Goal: Find specific page/section: Find specific page/section

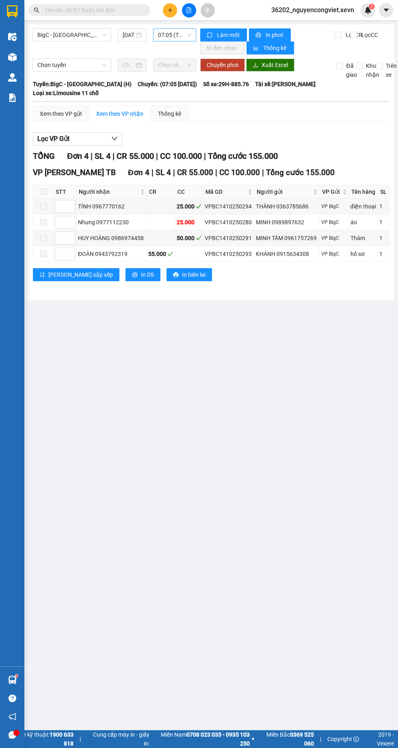
click at [169, 31] on span "07:05 (TC) - 29H-885.76" at bounding box center [174, 35] width 33 height 12
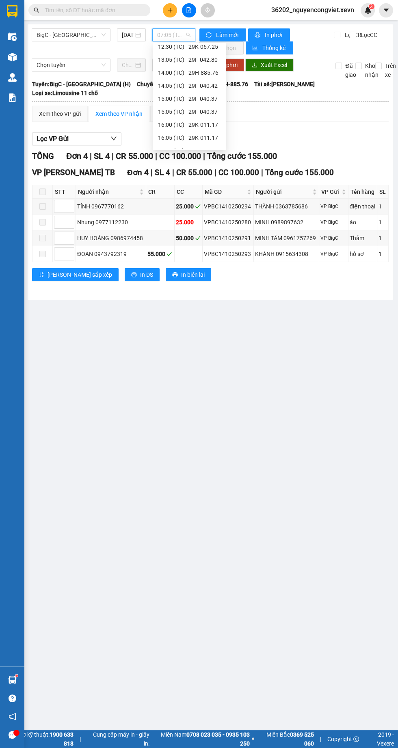
scroll to position [156, 0]
click at [175, 49] on div "13:05 (TC) - 29F-042.80" at bounding box center [189, 51] width 63 height 9
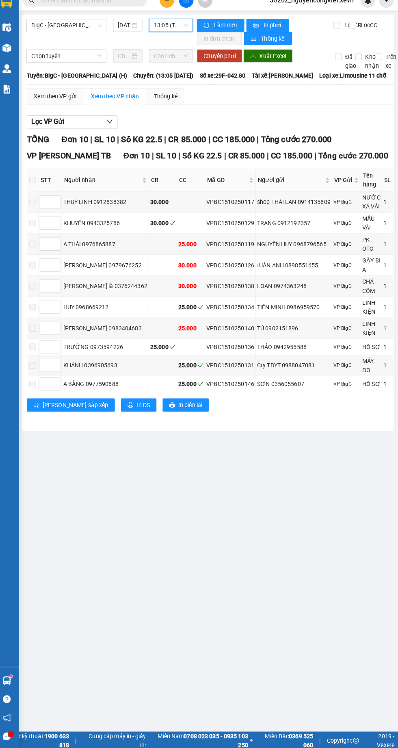
scroll to position [0, 0]
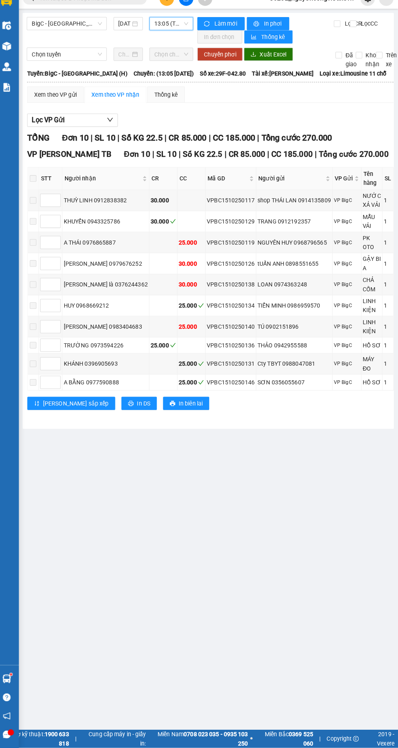
click at [41, 184] on span at bounding box center [38, 187] width 7 height 7
click at [16, 59] on img at bounding box center [12, 57] width 9 height 9
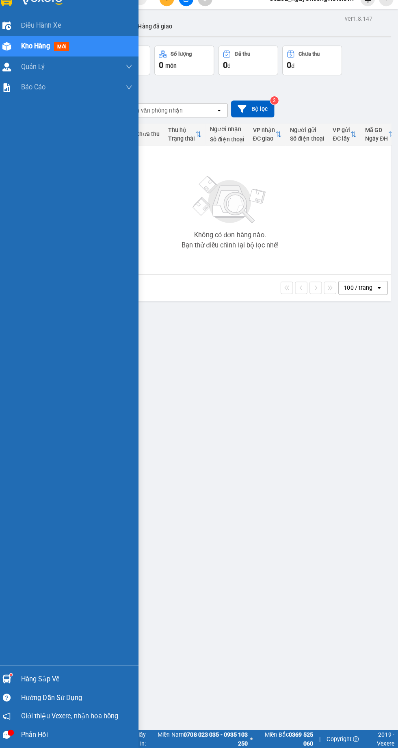
click at [282, 416] on div "ver 1.8.147 Kho gửi Trên xe Kho nhận Hàng đã giao Đơn hàng 0 đơn Khối lượng 0 k…" at bounding box center [211, 398] width 366 height 748
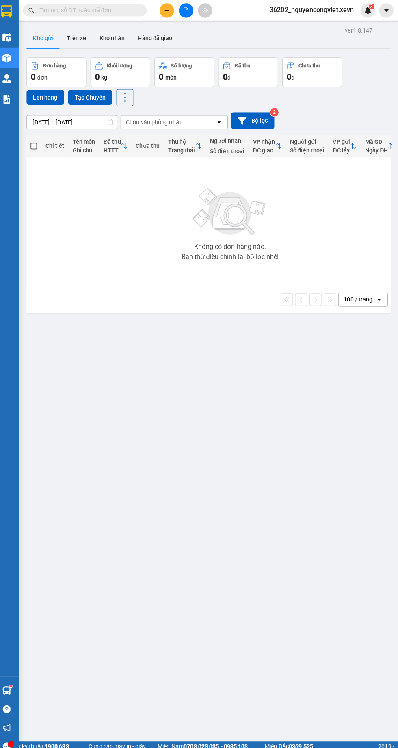
click at [189, 10] on icon "file-add" at bounding box center [189, 10] width 4 height 6
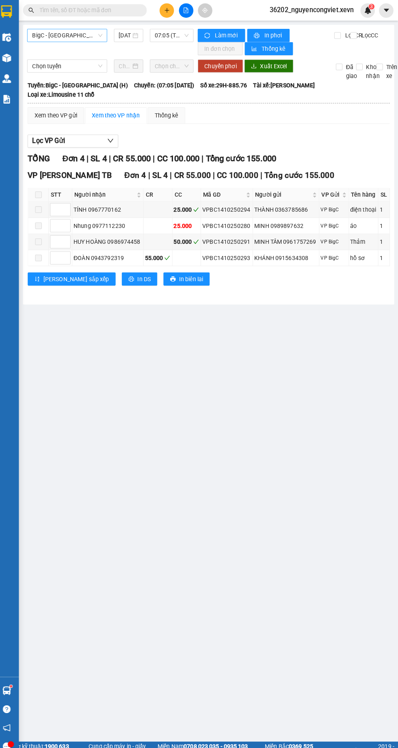
click at [72, 36] on span "BigC - [GEOGRAPHIC_DATA] (H)" at bounding box center [71, 35] width 69 height 12
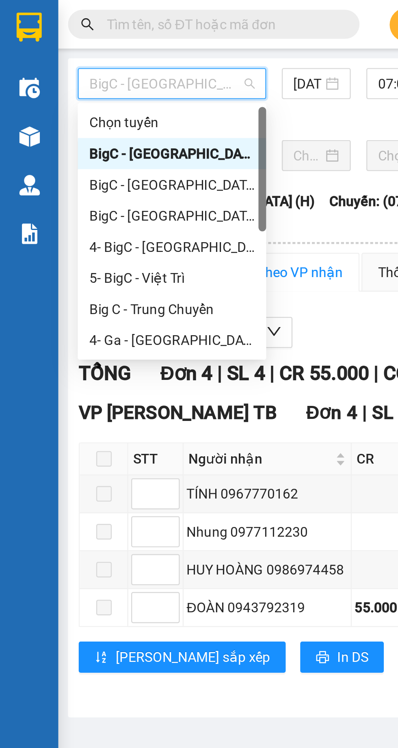
click at [52, 81] on div "BigC - [GEOGRAPHIC_DATA] (H)" at bounding box center [71, 77] width 69 height 9
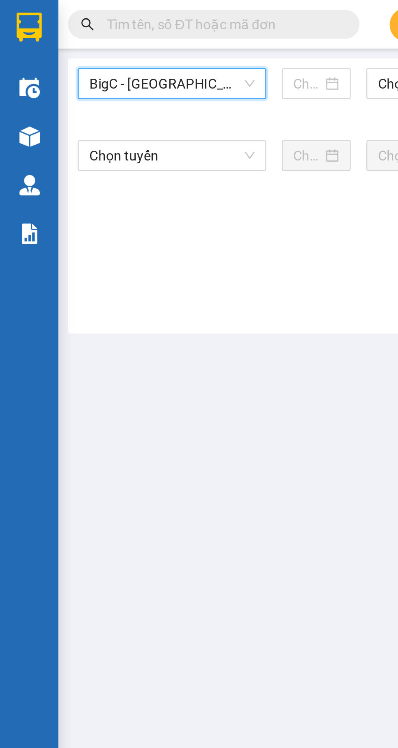
type input "[DATE]"
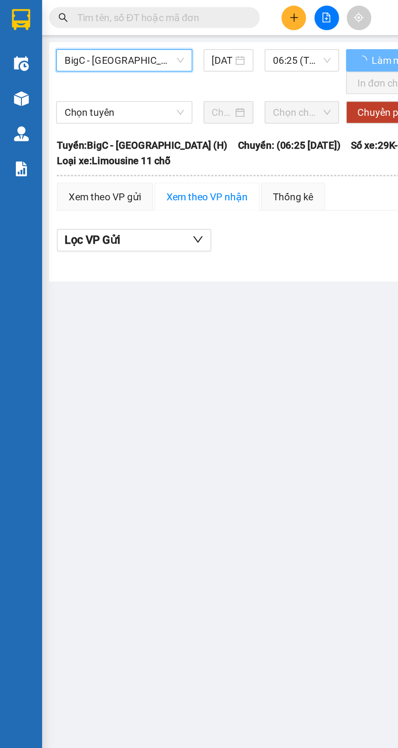
scroll to position [0, 2]
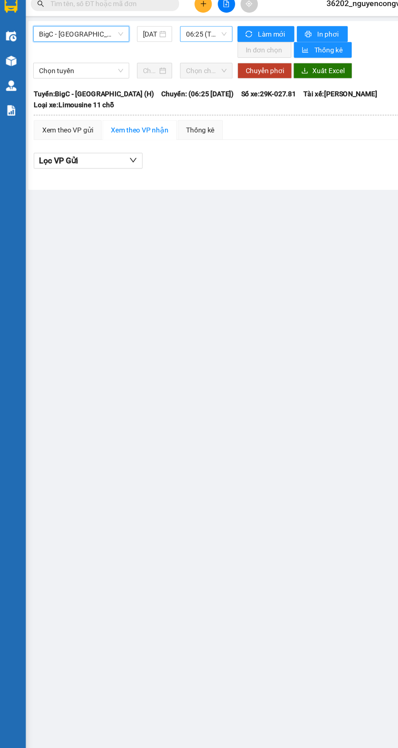
click at [167, 38] on span "06:25 (TC) - 29K-027.81" at bounding box center [172, 35] width 33 height 12
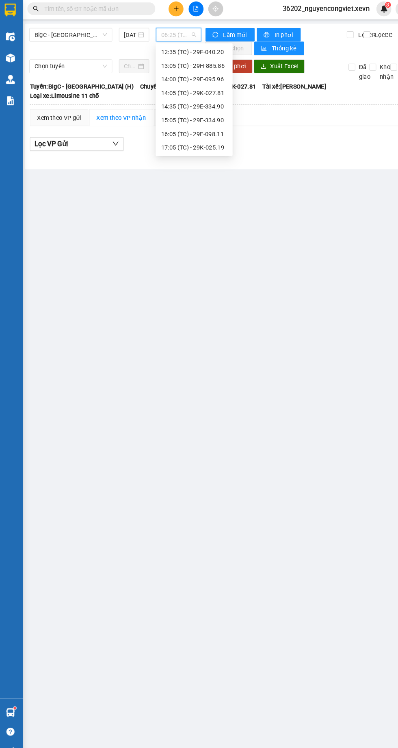
scroll to position [143, 0]
click at [173, 129] on div "16:05 (TC) - 29E-098.11" at bounding box center [187, 129] width 63 height 9
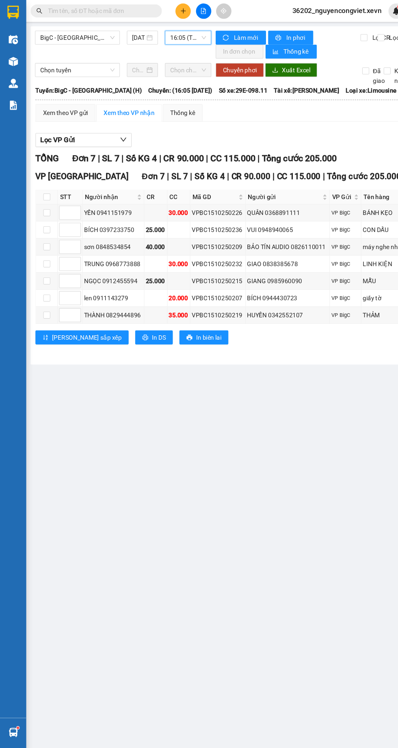
click at [12, 56] on img at bounding box center [12, 57] width 9 height 9
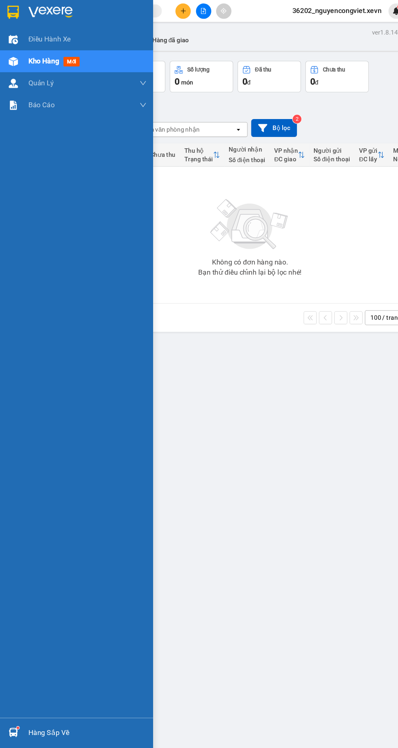
click at [298, 368] on div "ver 1.8.147 Kho gửi Trên xe Kho nhận Hàng đã giao Đơn hàng 0 đơn Khối lượng 0 k…" at bounding box center [211, 398] width 366 height 748
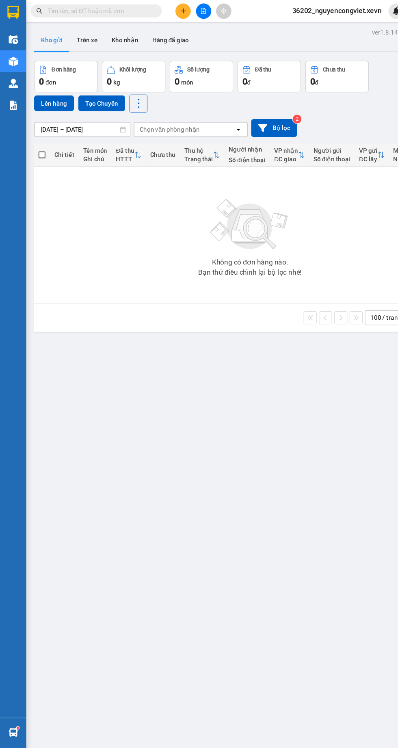
click at [12, 98] on img at bounding box center [12, 97] width 9 height 9
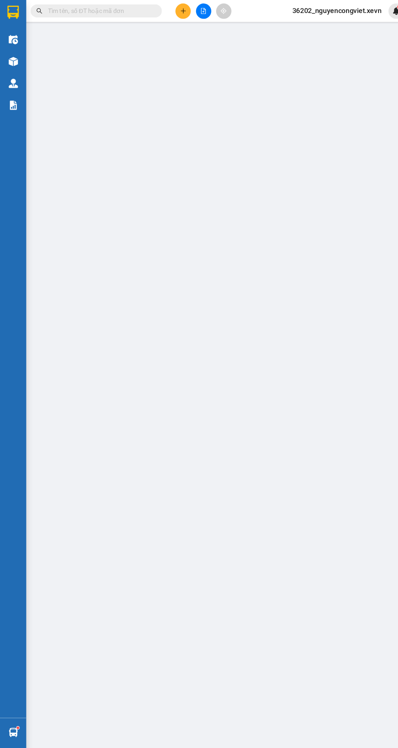
click at [12, 98] on img at bounding box center [12, 97] width 9 height 9
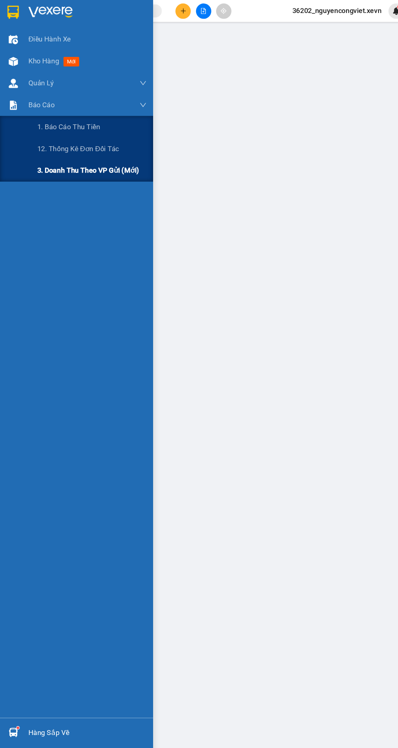
click at [30, 166] on div "3. Doanh Thu theo VP Gửi (mới)" at bounding box center [71, 158] width 142 height 20
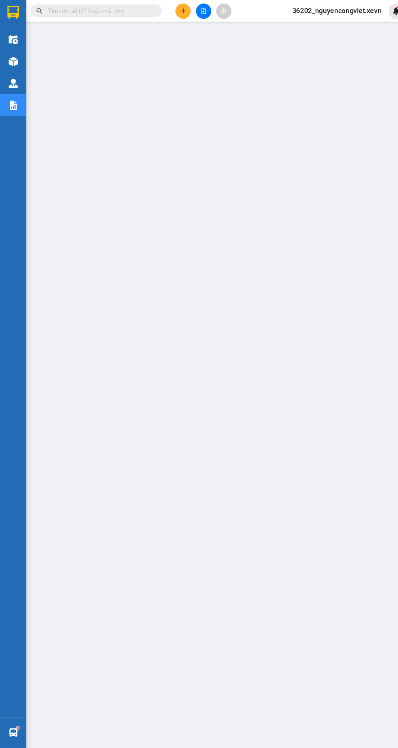
click at [11, 57] on img at bounding box center [12, 57] width 9 height 9
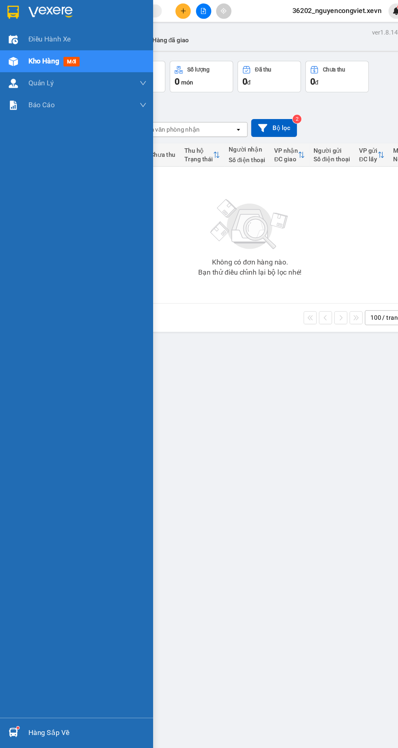
click at [272, 378] on div "ver 1.8.147 Kho gửi Trên xe Kho nhận Hàng đã giao Đơn hàng 0 đơn Khối lượng 0 k…" at bounding box center [211, 398] width 366 height 748
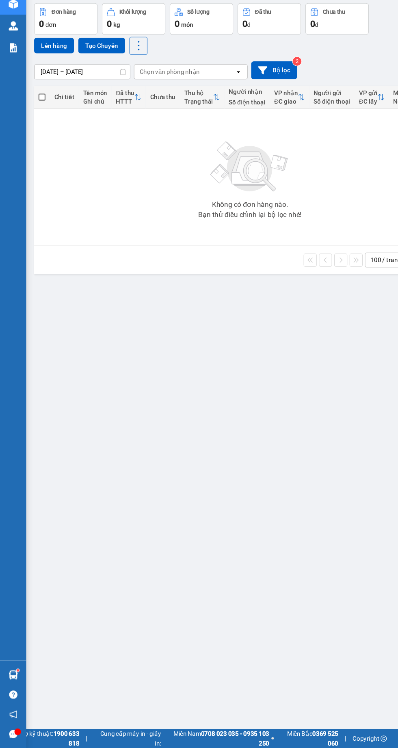
scroll to position [58, 0]
click at [16, 734] on div at bounding box center [16, 733] width 6 height 6
click at [10, 684] on img at bounding box center [12, 680] width 9 height 9
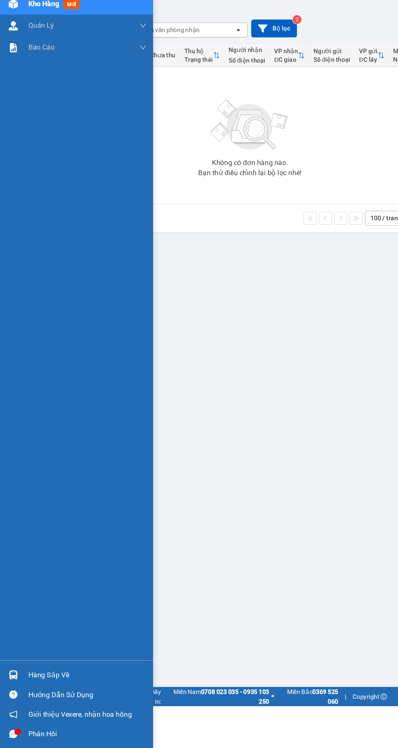
click at [202, 438] on div "ver 1.8.147 Kho gửi Trên xe Kho nhận Hàng đã giao Đơn hàng 0 đơn Khối lượng 0 k…" at bounding box center [211, 359] width 366 height 748
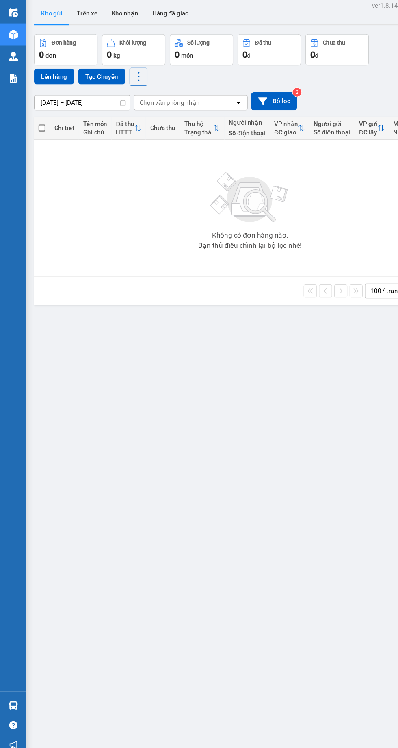
scroll to position [0, 0]
